Goal: Register for event/course

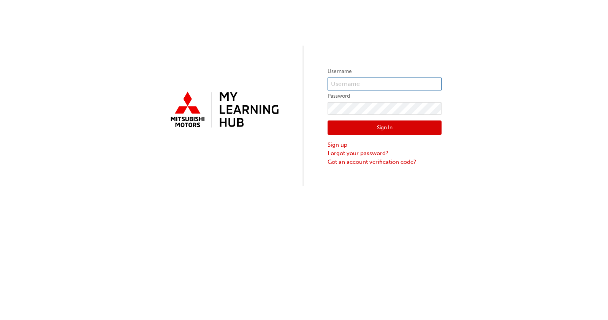
type input "jjones"
click at [382, 127] on button "Sign In" at bounding box center [384, 127] width 114 height 14
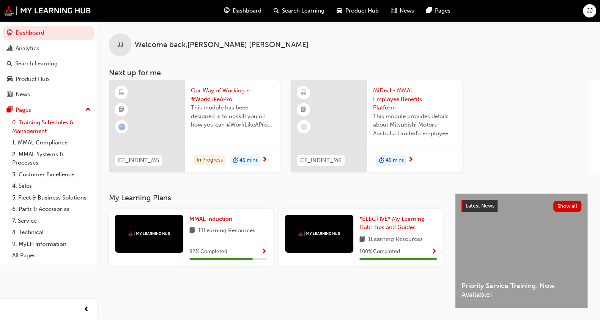
click at [50, 124] on link "0. Training Schedules & Management" at bounding box center [51, 127] width 85 height 20
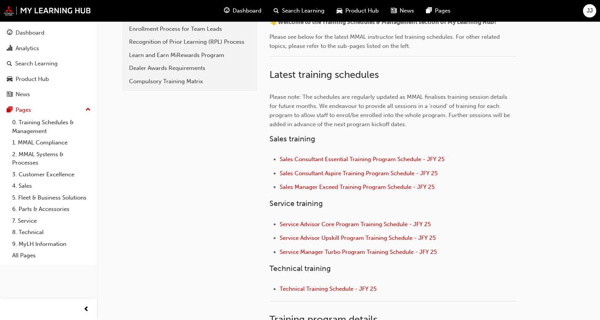
scroll to position [237, 0]
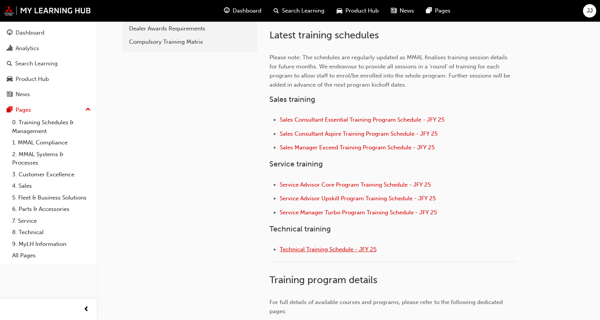
click at [348, 248] on span "Technical Training Schedule - JFY 25" at bounding box center [328, 249] width 97 height 7
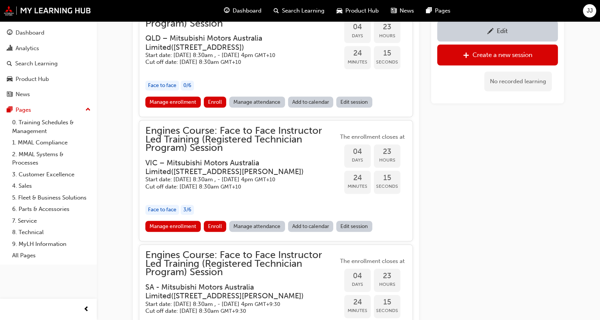
scroll to position [813, 0]
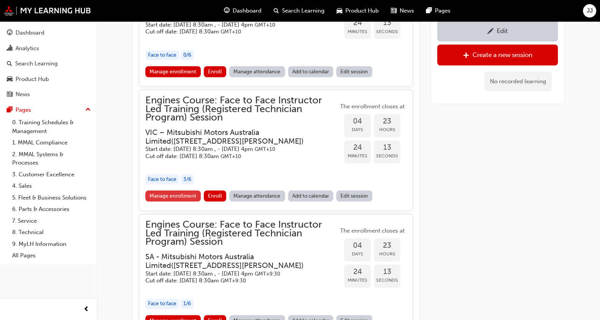
click at [189, 190] on link "Manage enrollment" at bounding box center [172, 195] width 55 height 11
